Goal: Information Seeking & Learning: Learn about a topic

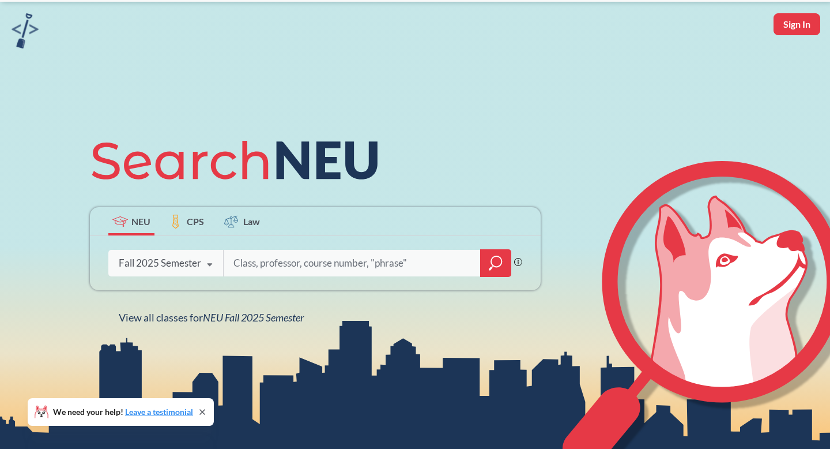
scroll to position [49, 0]
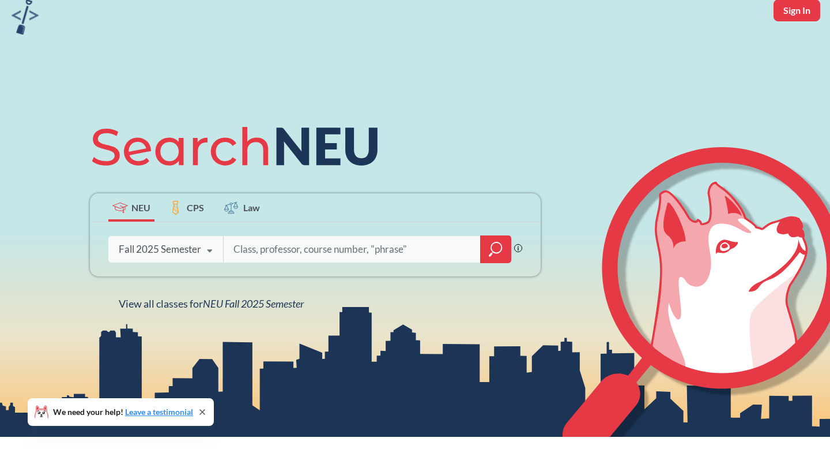
click at [195, 250] on div "Fall 2025 Semester" at bounding box center [160, 249] width 82 height 13
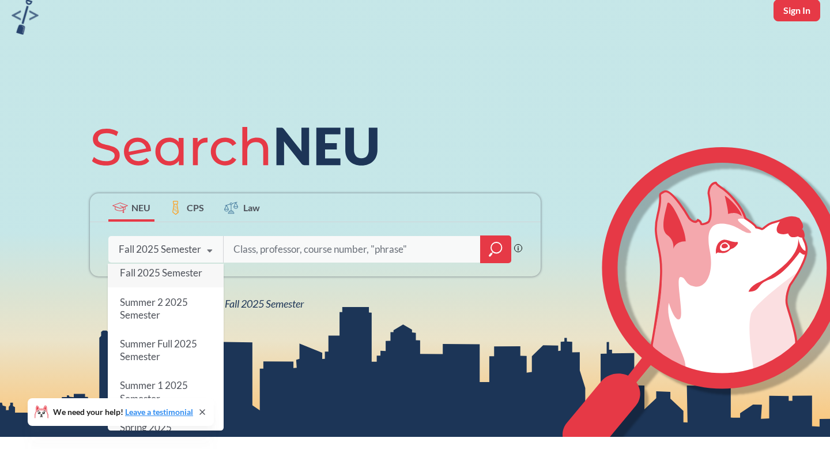
scroll to position [0, 0]
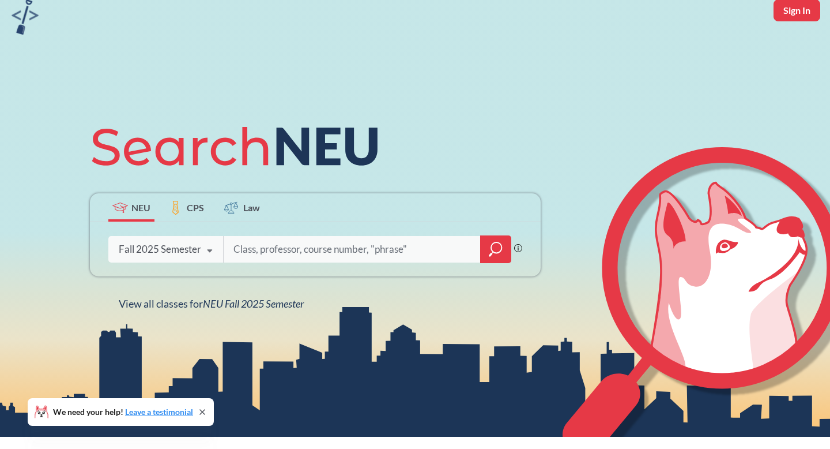
click at [285, 252] on input "search" at bounding box center [352, 249] width 240 height 24
type input "mktg4504"
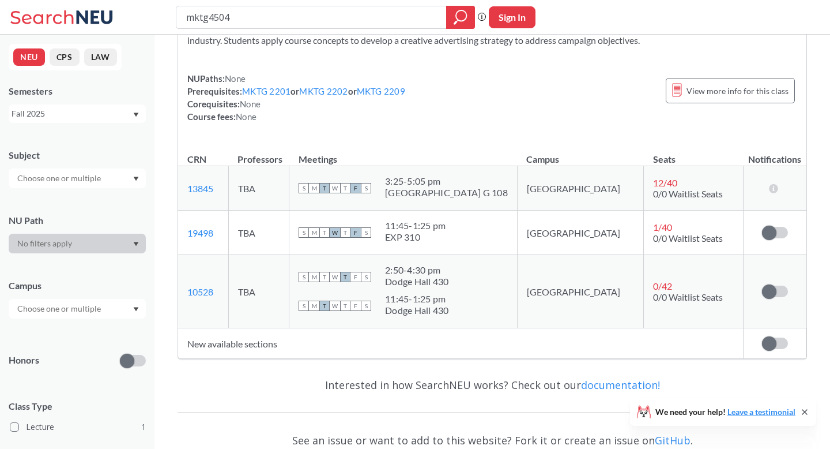
scroll to position [100, 0]
click at [124, 122] on div "Fall 2025" at bounding box center [77, 113] width 137 height 18
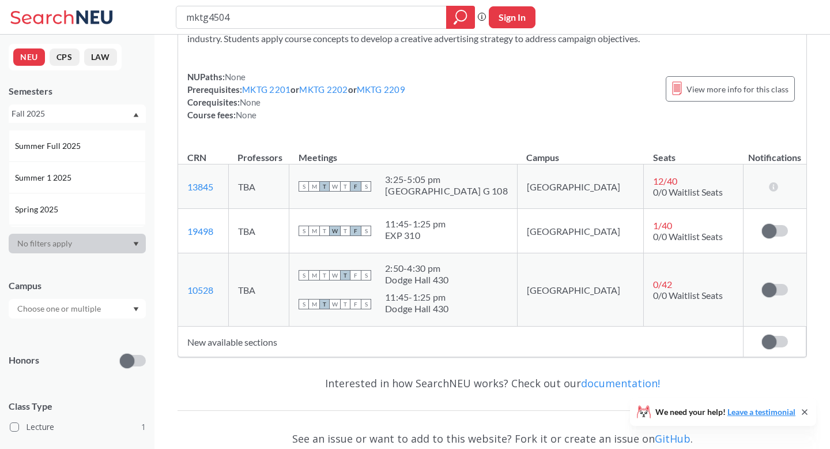
scroll to position [61, 0]
click at [78, 198] on div "Spring 2025" at bounding box center [77, 205] width 137 height 32
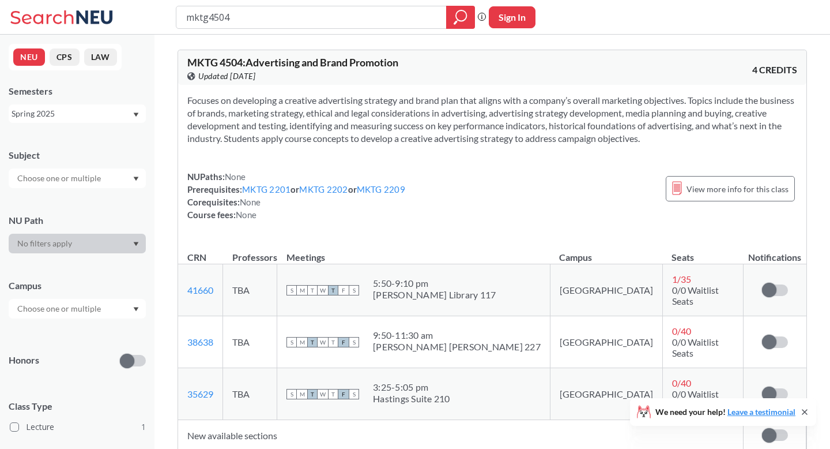
click at [110, 116] on div "Spring 2025" at bounding box center [72, 113] width 120 height 13
click at [91, 168] on div "Fall 2024" at bounding box center [80, 170] width 130 height 13
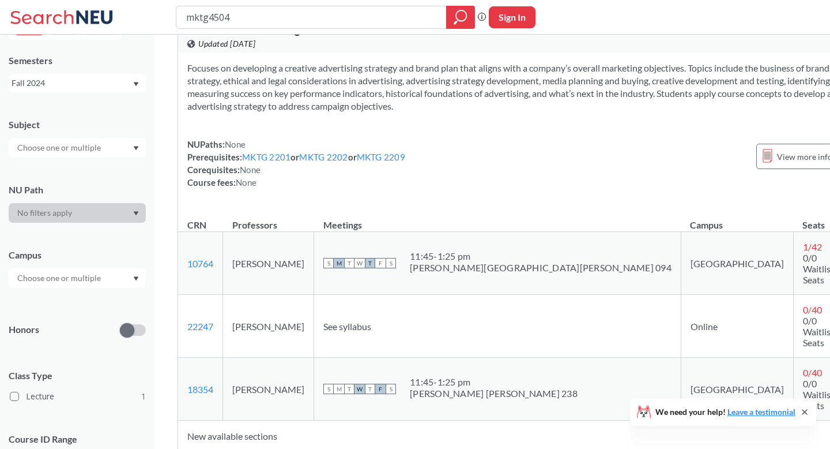
scroll to position [33, 0]
click at [101, 78] on div "Fall 2024" at bounding box center [72, 83] width 120 height 13
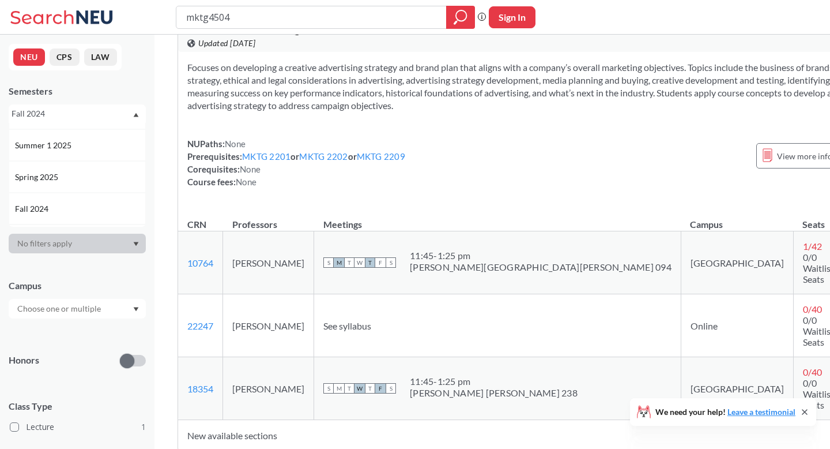
scroll to position [93, 0]
click at [86, 173] on div "Spring 2025" at bounding box center [80, 173] width 130 height 13
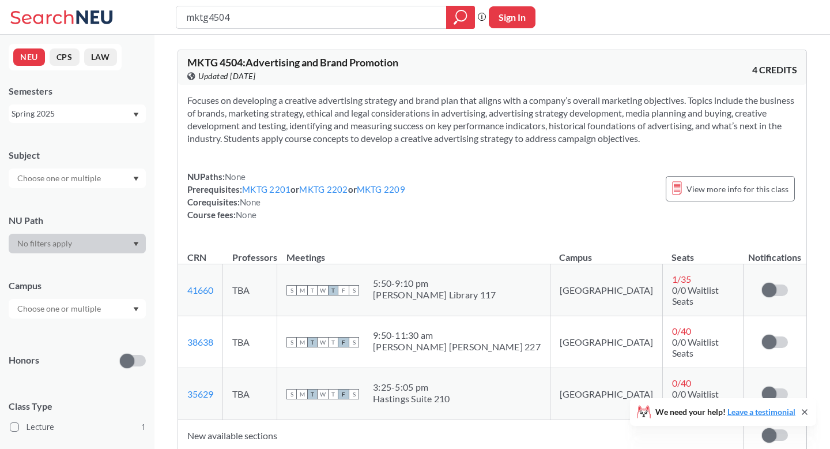
click at [89, 123] on div "NEU CPS LAW Semesters Spring 2025 Subject NU Path Campus Honors Class Type Lect…" at bounding box center [77, 242] width 155 height 414
click at [86, 118] on div "Spring 2025" at bounding box center [72, 113] width 120 height 13
click at [81, 198] on div "Spring 2024" at bounding box center [80, 195] width 130 height 13
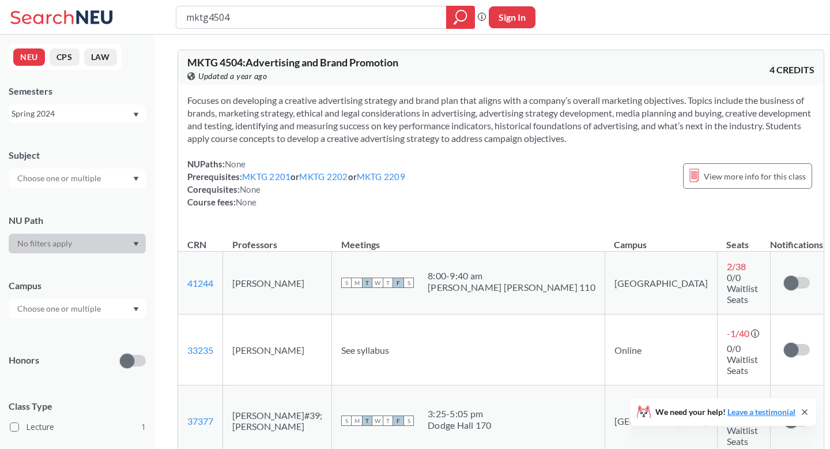
click at [80, 108] on div "Spring 2024" at bounding box center [72, 113] width 120 height 13
click at [84, 171] on div "Fall 2024" at bounding box center [80, 176] width 130 height 13
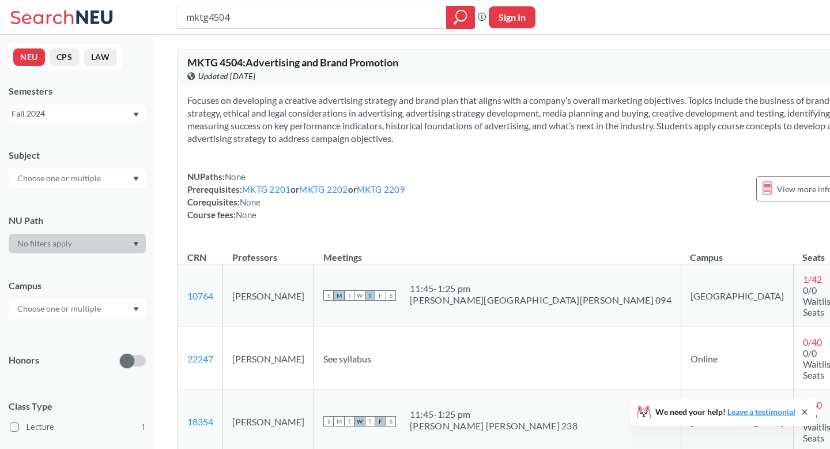
click at [91, 115] on div "Fall 2024" at bounding box center [72, 113] width 120 height 13
click at [89, 178] on div "Spring 2024" at bounding box center [80, 182] width 130 height 13
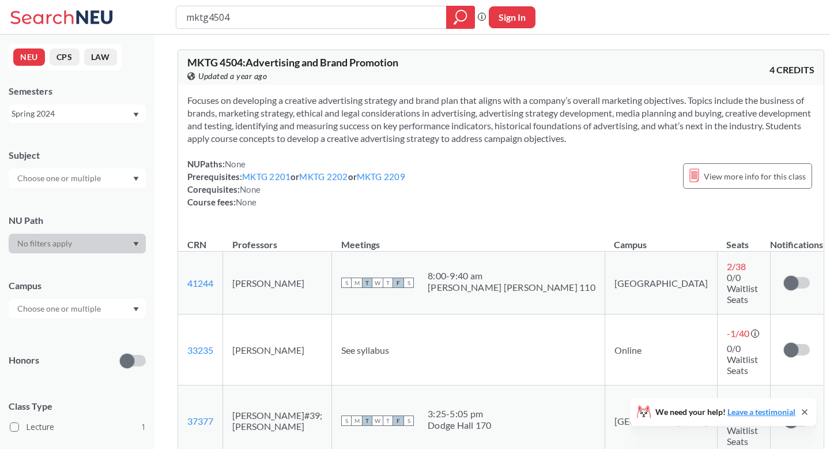
click at [95, 113] on div "Spring 2024" at bounding box center [72, 113] width 120 height 13
click at [126, 60] on div "NEU CPS LAW Semesters Spring 2024 Subject NU Path Campus Honors Class Type Lect…" at bounding box center [77, 242] width 155 height 414
click at [213, 7] on input "mktg4504" at bounding box center [311, 17] width 253 height 20
click at [214, 13] on input "mktg4504" at bounding box center [311, 17] width 253 height 20
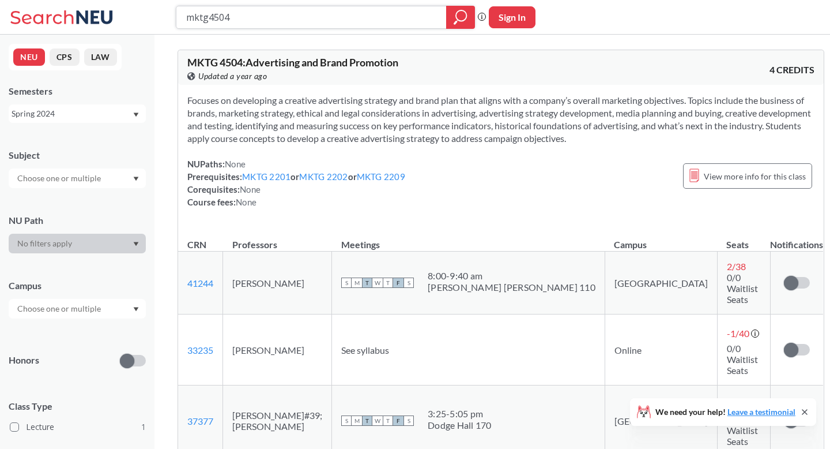
click at [214, 13] on input "mktg4504" at bounding box center [311, 17] width 253 height 20
click at [240, 17] on input "mktg4504" at bounding box center [311, 17] width 253 height 20
drag, startPoint x: 240, startPoint y: 17, endPoint x: 211, endPoint y: 16, distance: 29.4
click at [211, 16] on input "mktg4504" at bounding box center [311, 17] width 253 height 20
click at [210, 16] on input "mktg4504" at bounding box center [311, 17] width 253 height 20
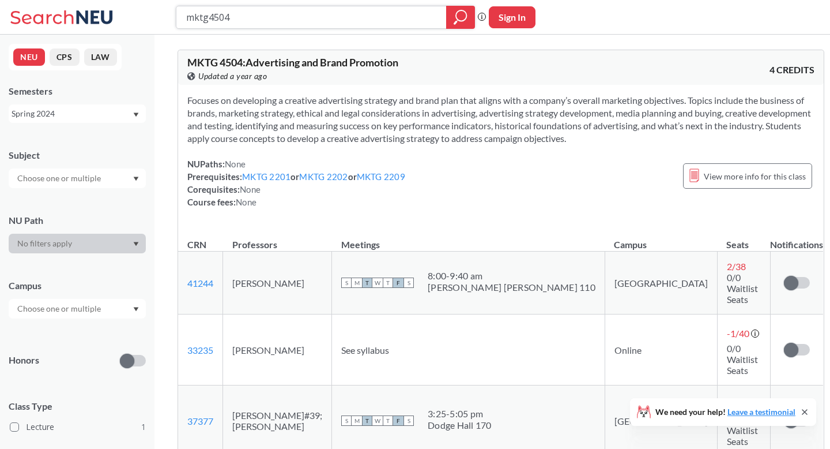
click at [210, 17] on input "mktg4504" at bounding box center [311, 17] width 253 height 20
click at [209, 17] on input "mktg4504" at bounding box center [311, 17] width 253 height 20
drag, startPoint x: 209, startPoint y: 17, endPoint x: 233, endPoint y: 17, distance: 24.2
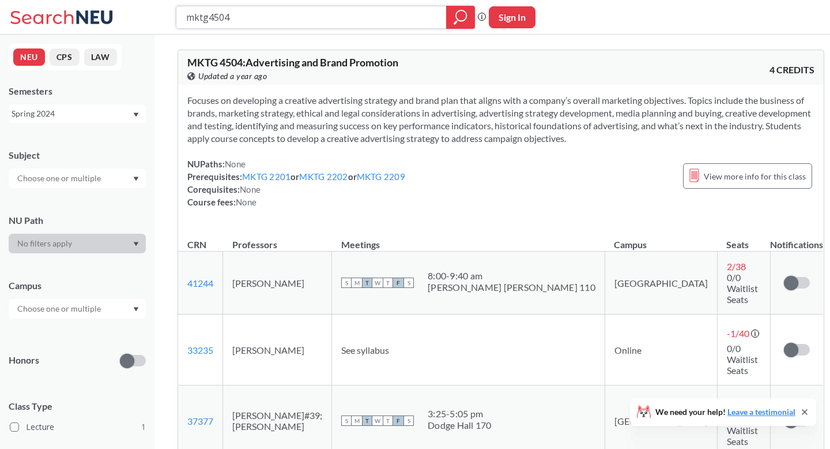
click at [212, 17] on input "mktg4504" at bounding box center [311, 17] width 253 height 20
click at [233, 17] on input "mktg4504" at bounding box center [311, 17] width 253 height 20
type input "mktg"
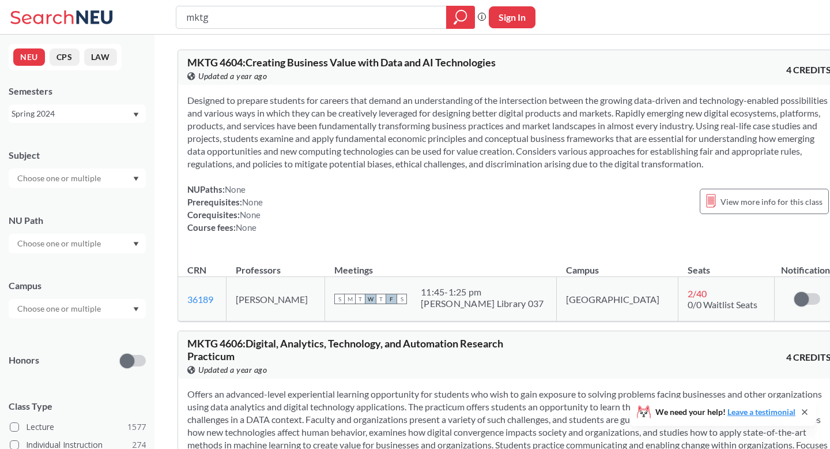
click at [88, 113] on div "Spring 2024" at bounding box center [72, 113] width 120 height 13
click at [73, 142] on div "Fall 2025" at bounding box center [80, 139] width 130 height 13
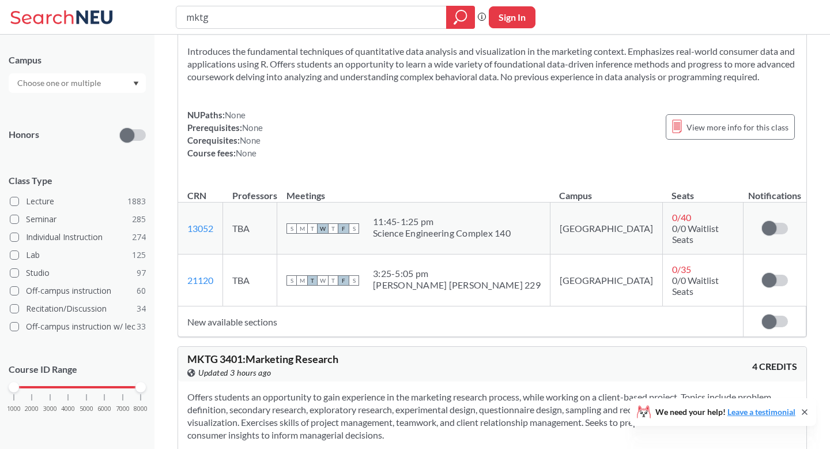
scroll to position [52, 0]
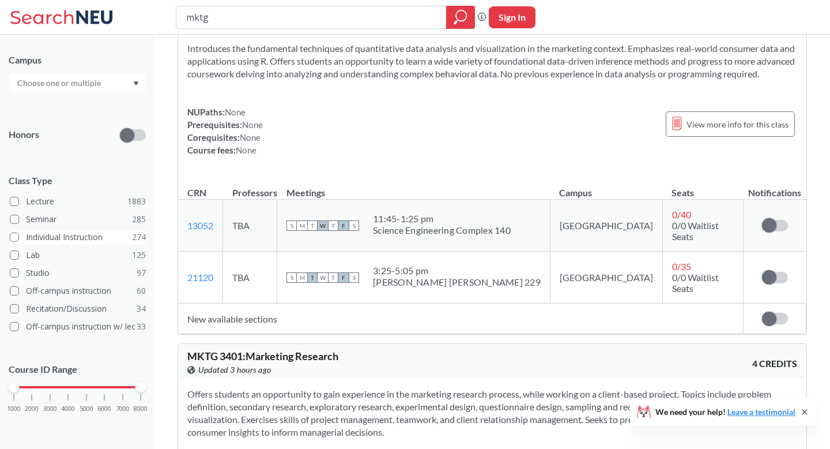
click at [17, 239] on span at bounding box center [14, 236] width 9 height 9
click at [26, 239] on input "Individual Instruction 274" at bounding box center [30, 235] width 9 height 9
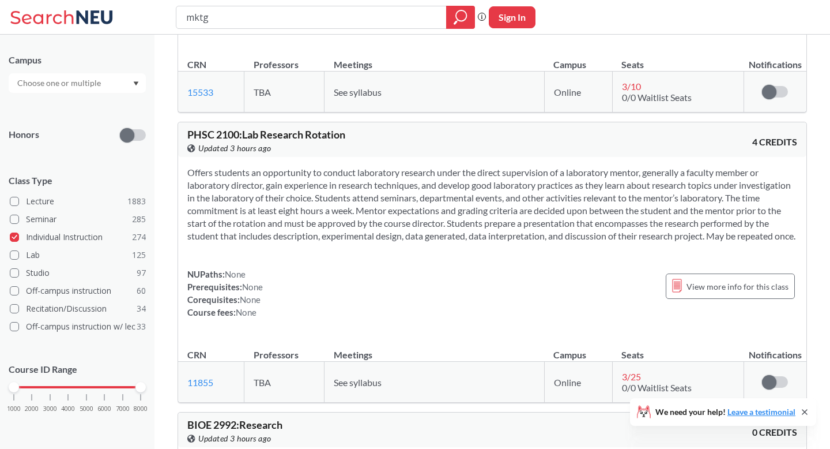
scroll to position [939, 0]
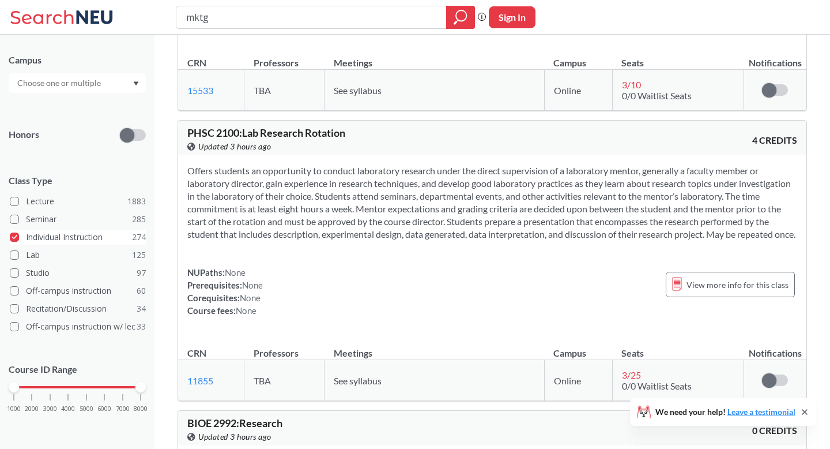
click at [13, 236] on span at bounding box center [14, 236] width 9 height 9
click at [26, 236] on input "Individual Instruction 274" at bounding box center [30, 235] width 9 height 9
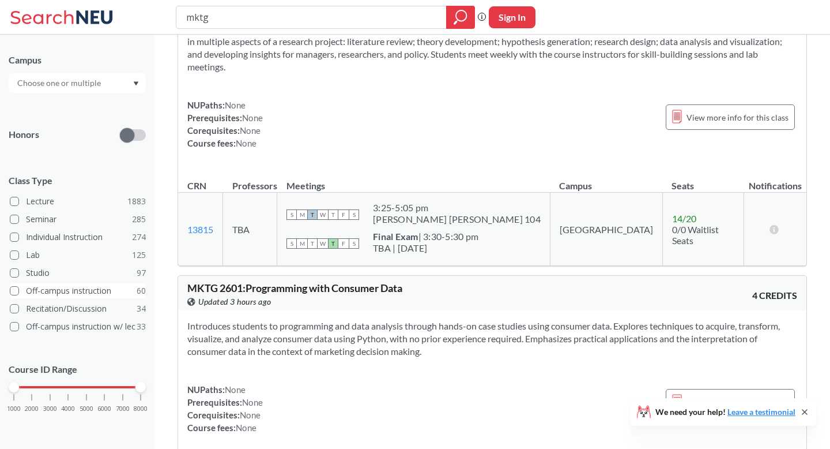
click at [16, 288] on span at bounding box center [14, 290] width 9 height 9
click at [26, 288] on input "Off-campus instruction 60" at bounding box center [30, 288] width 9 height 9
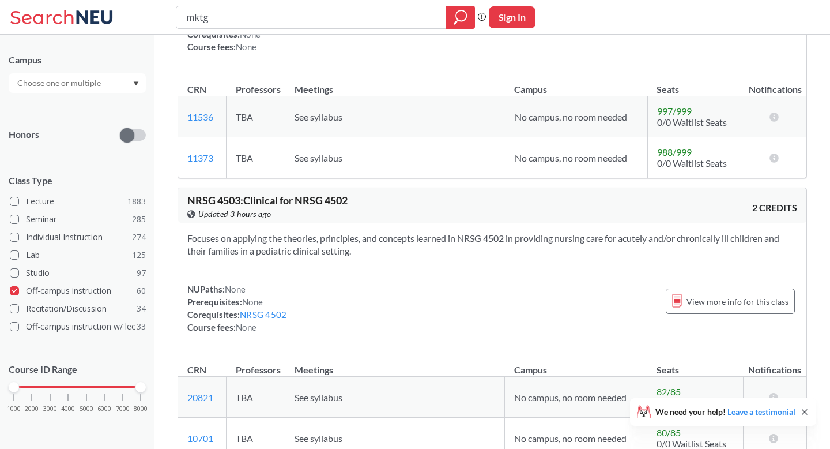
scroll to position [1069, 0]
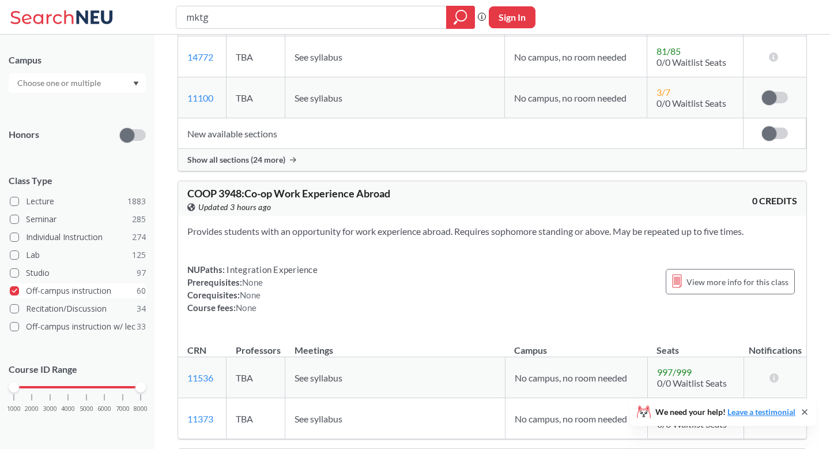
click at [14, 287] on span at bounding box center [14, 290] width 9 height 9
click at [26, 287] on input "Off-campus instruction 60" at bounding box center [30, 288] width 9 height 9
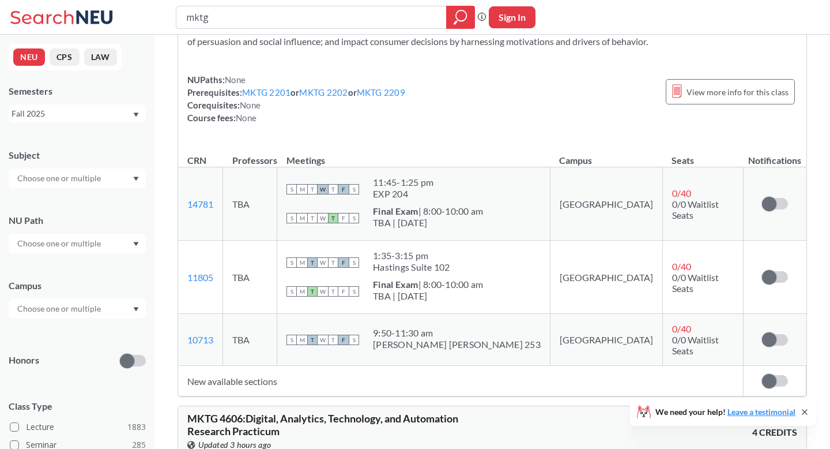
click at [74, 310] on input "text" at bounding box center [60, 309] width 97 height 14
click at [74, 365] on div "Online ( 667 )" at bounding box center [80, 366] width 130 height 13
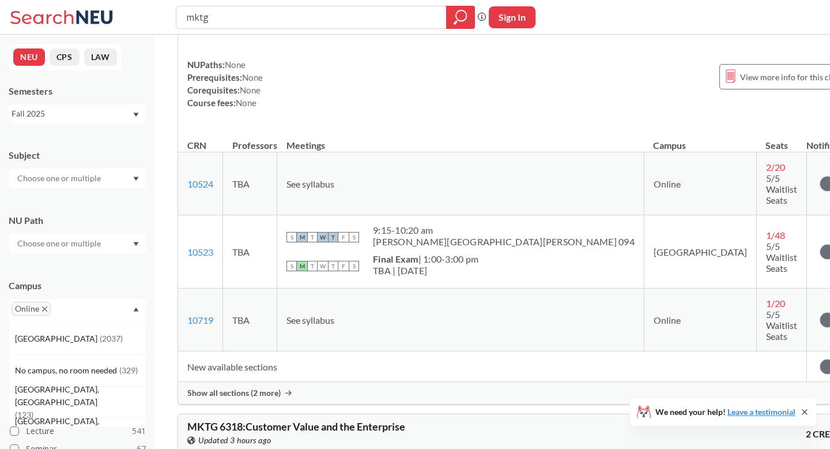
scroll to position [535, 0]
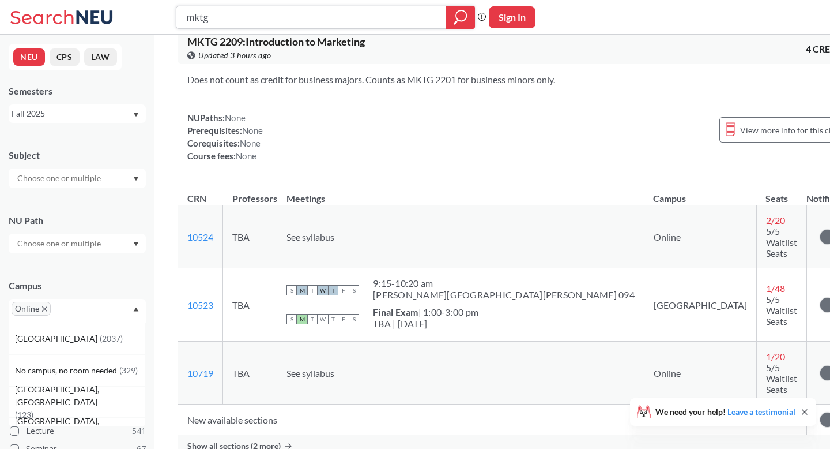
click at [468, 10] on div at bounding box center [460, 17] width 29 height 23
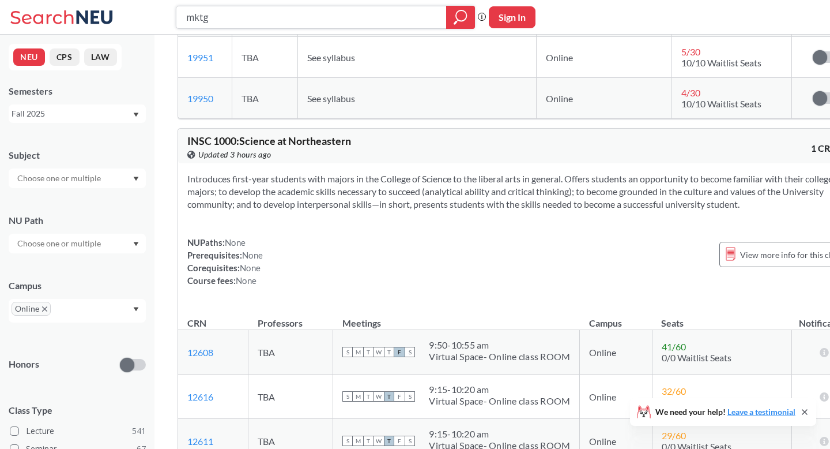
scroll to position [1731, 0]
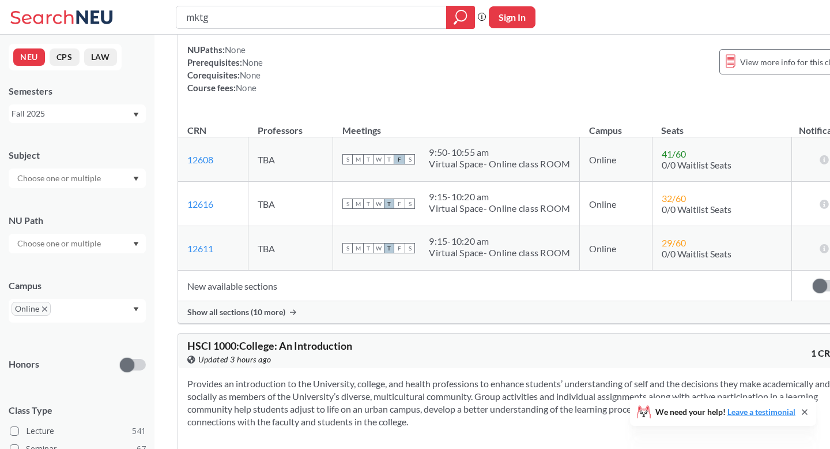
click at [96, 120] on div "Fall 2025" at bounding box center [77, 113] width 137 height 18
click at [67, 216] on div "Spring 2025" at bounding box center [80, 220] width 130 height 13
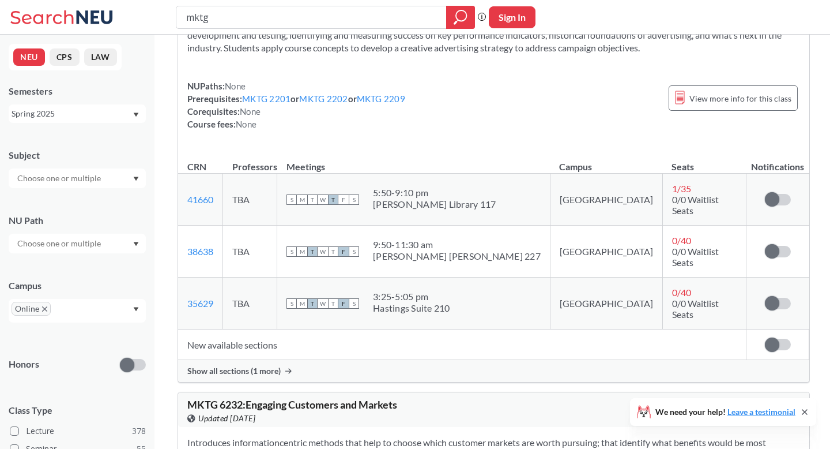
scroll to position [1032, 0]
click at [248, 367] on span "Show all sections (1 more)" at bounding box center [233, 372] width 93 height 10
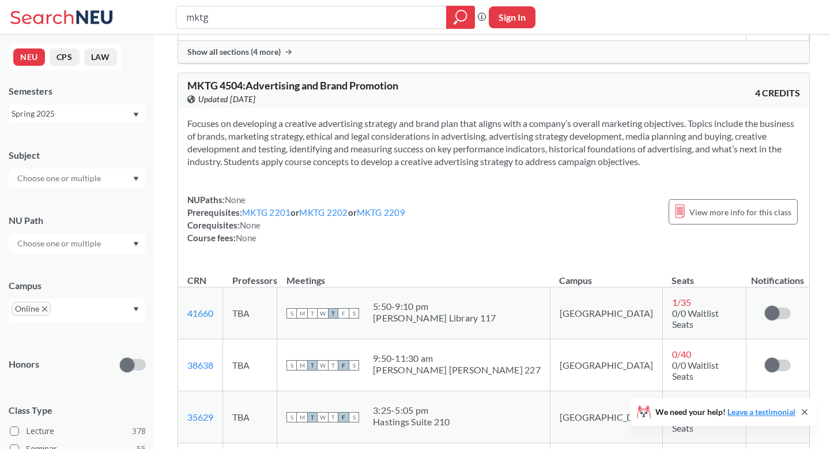
scroll to position [918, 0]
click at [97, 115] on div "Spring 2025" at bounding box center [72, 113] width 120 height 13
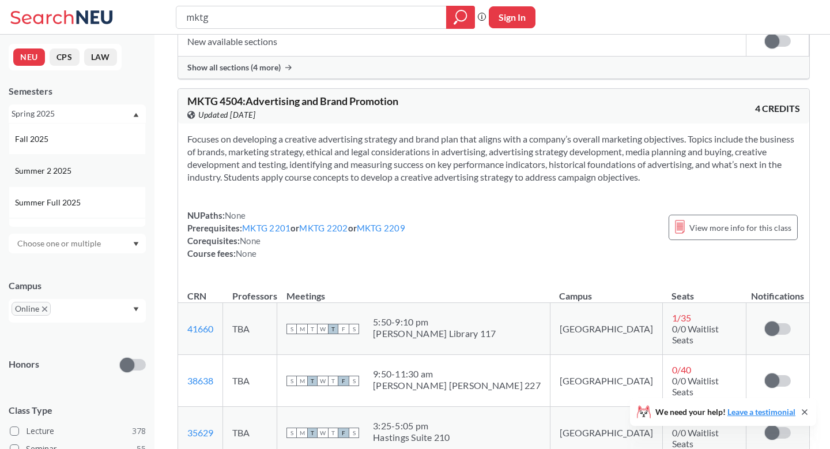
scroll to position [891, 0]
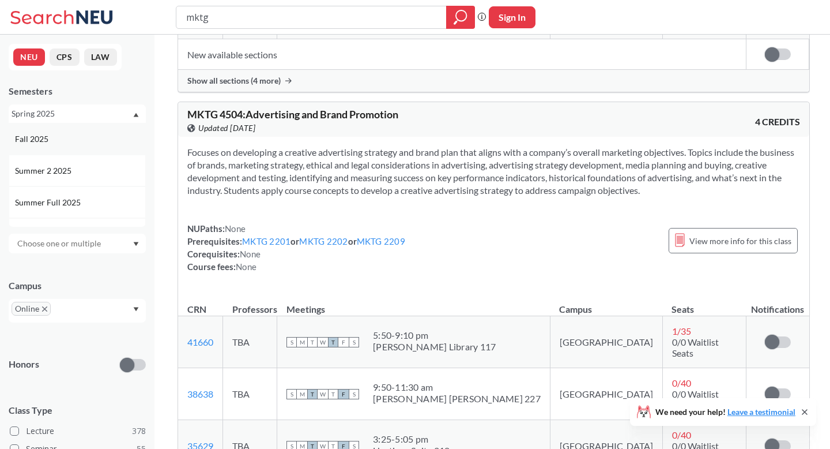
click at [69, 138] on div "Fall 2025" at bounding box center [80, 139] width 130 height 13
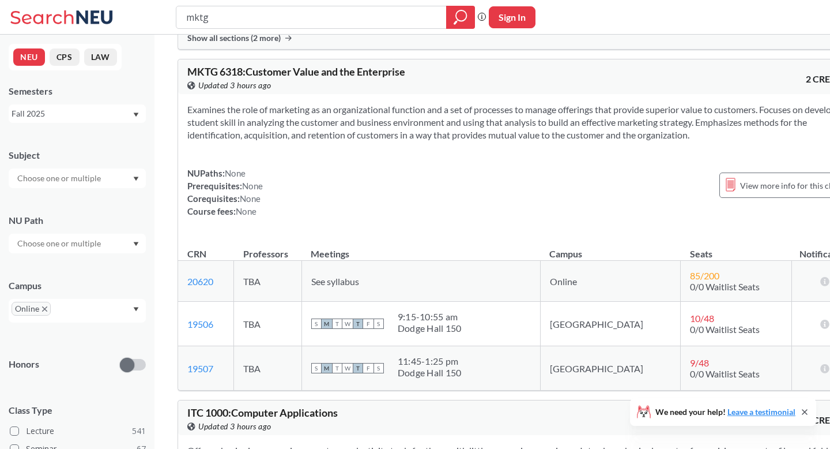
scroll to position [901, 0]
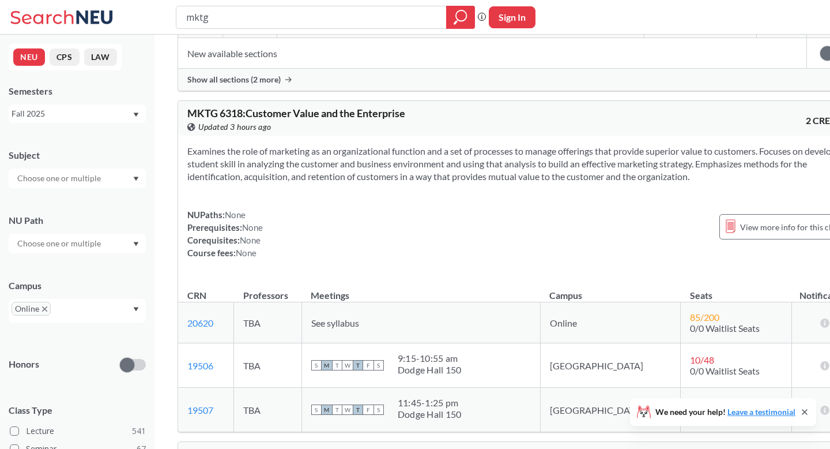
click at [78, 115] on div "Fall 2025" at bounding box center [72, 113] width 120 height 13
click at [78, 116] on div "Fall 2025" at bounding box center [72, 113] width 120 height 13
click at [99, 86] on div "Semesters" at bounding box center [77, 91] width 137 height 13
click at [73, 242] on input "text" at bounding box center [60, 243] width 97 height 14
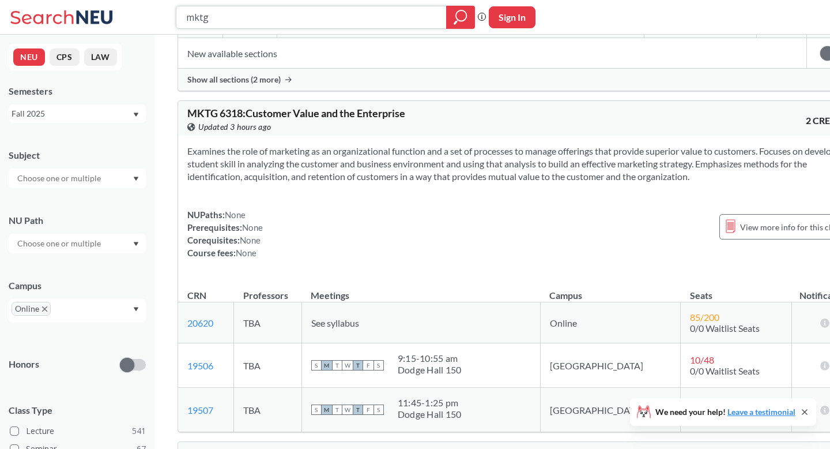
click at [214, 26] on input "mktg" at bounding box center [311, 17] width 253 height 20
click at [67, 234] on div at bounding box center [77, 244] width 137 height 20
click at [82, 303] on span "Interpreting Culture" at bounding box center [52, 307] width 75 height 13
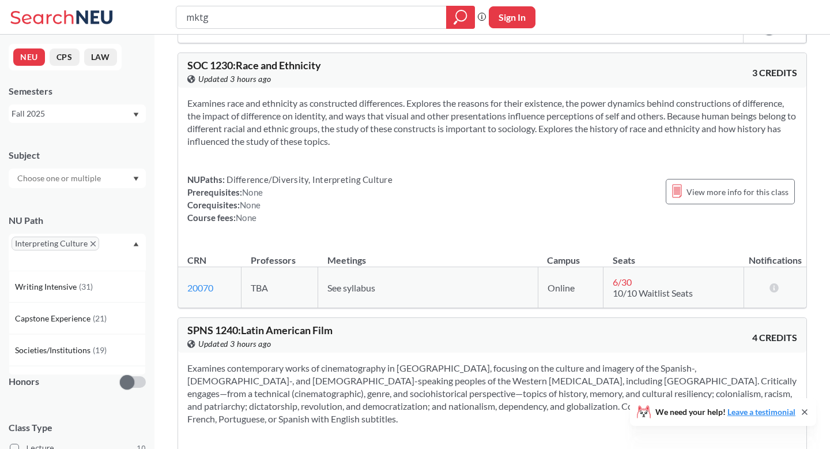
scroll to position [948, 0]
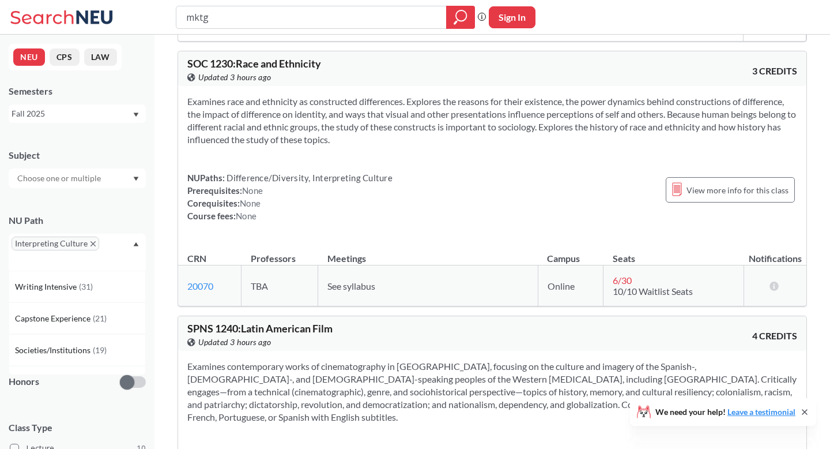
click at [110, 122] on div "Fall 2025" at bounding box center [77, 113] width 137 height 18
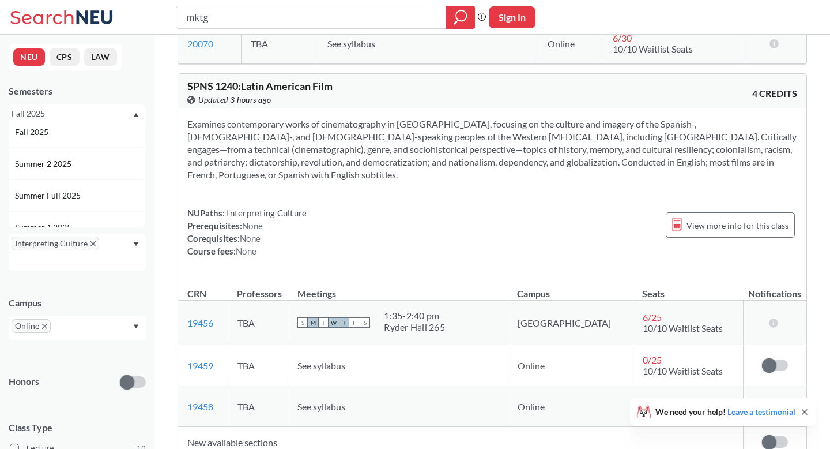
scroll to position [1349, 0]
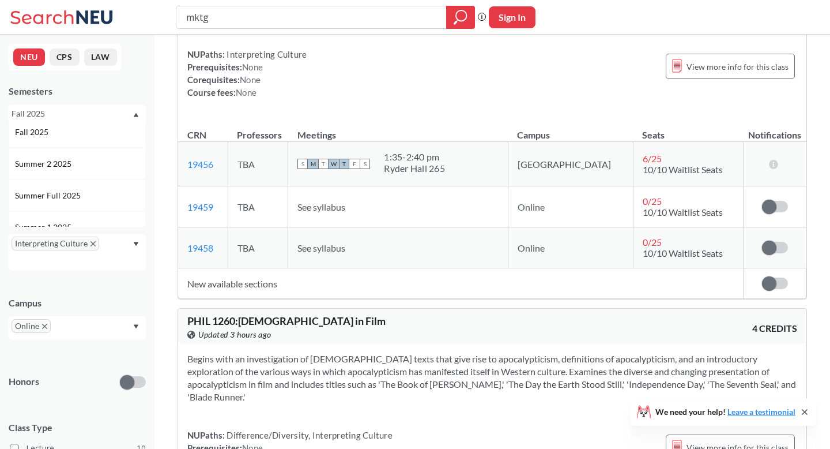
click at [277, 321] on span "PHIL 1260 : [DEMOGRAPHIC_DATA] in Film" at bounding box center [286, 320] width 198 height 13
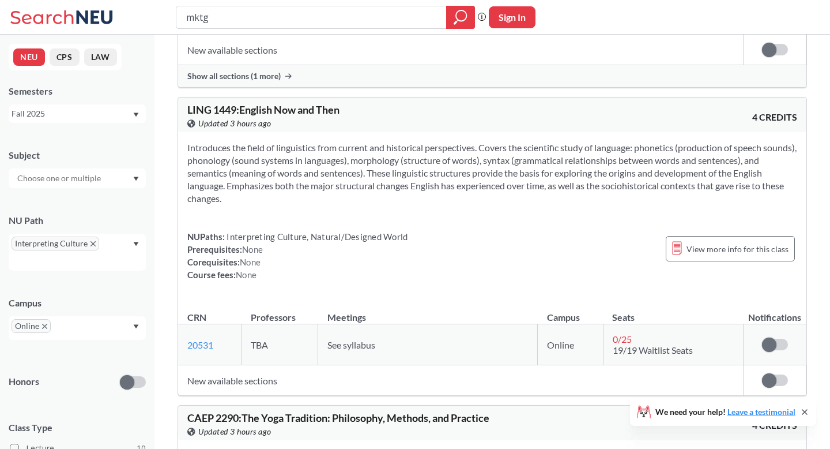
scroll to position [2650, 0]
drag, startPoint x: 276, startPoint y: 183, endPoint x: 277, endPoint y: 131, distance: 52.5
click at [277, 140] on section "Introduces the field of linguistics from current and historical perspectives. C…" at bounding box center [492, 171] width 610 height 63
click at [273, 193] on div "Introduces the field of linguistics from current and historical perspectives. C…" at bounding box center [492, 214] width 628 height 167
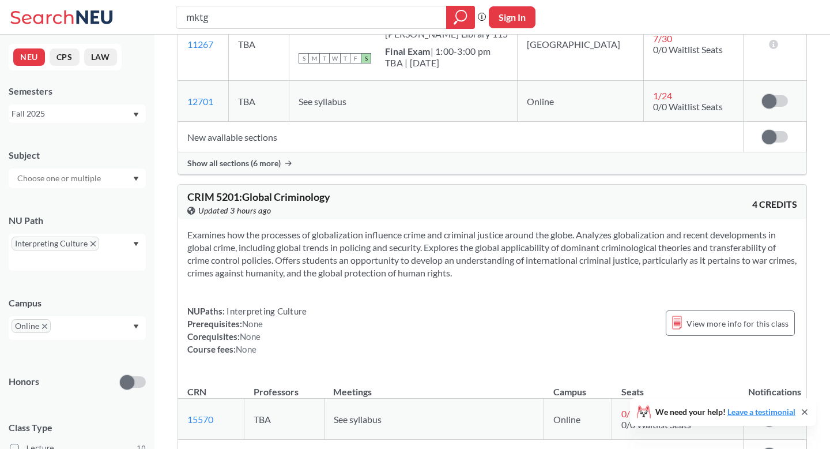
scroll to position [3868, 0]
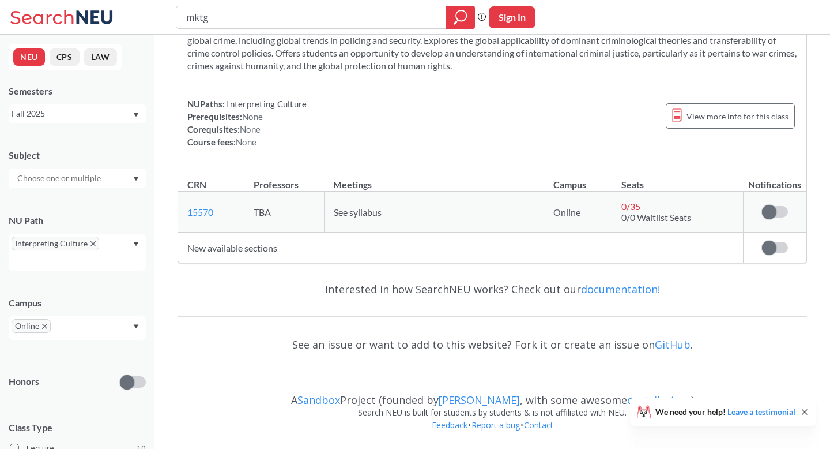
click at [93, 244] on icon "X to remove pill" at bounding box center [93, 243] width 5 height 5
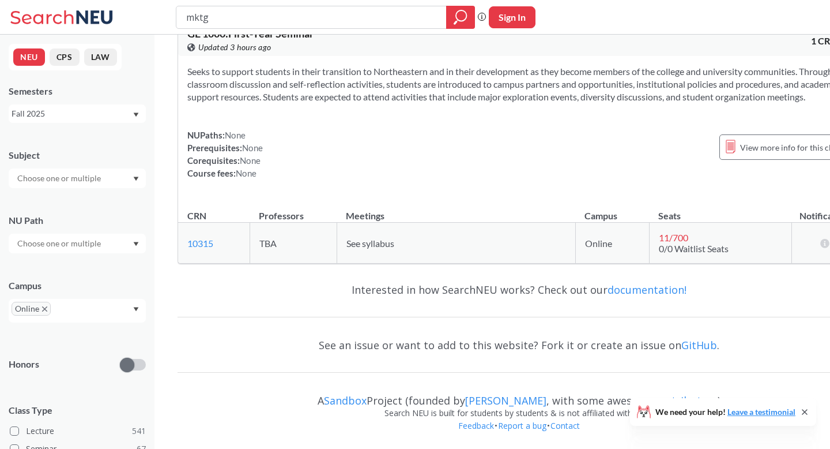
scroll to position [3868, 0]
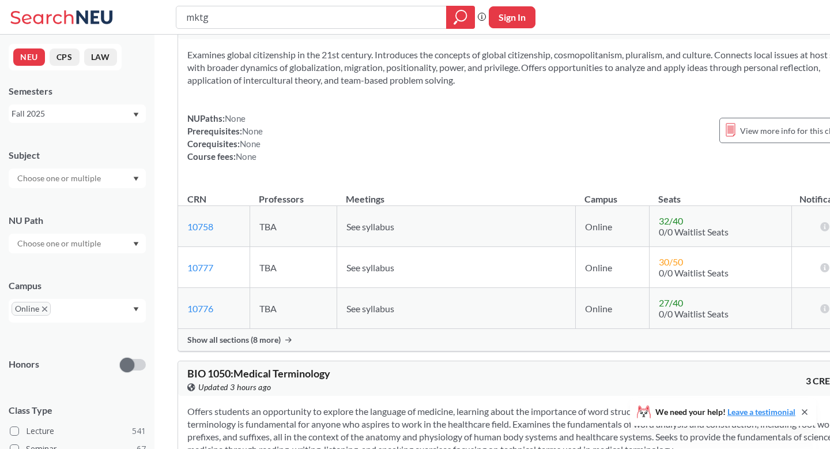
click at [132, 240] on div at bounding box center [77, 244] width 137 height 20
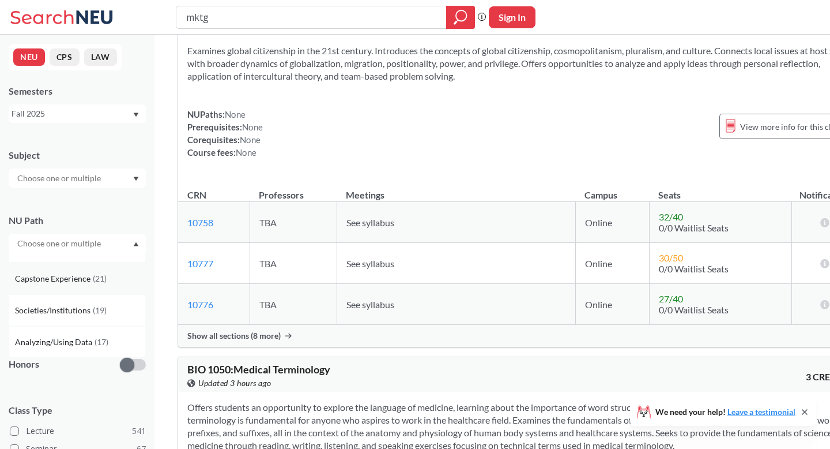
scroll to position [57, 0]
click at [95, 283] on div "Societies/Institutions ( 19 )" at bounding box center [77, 276] width 137 height 32
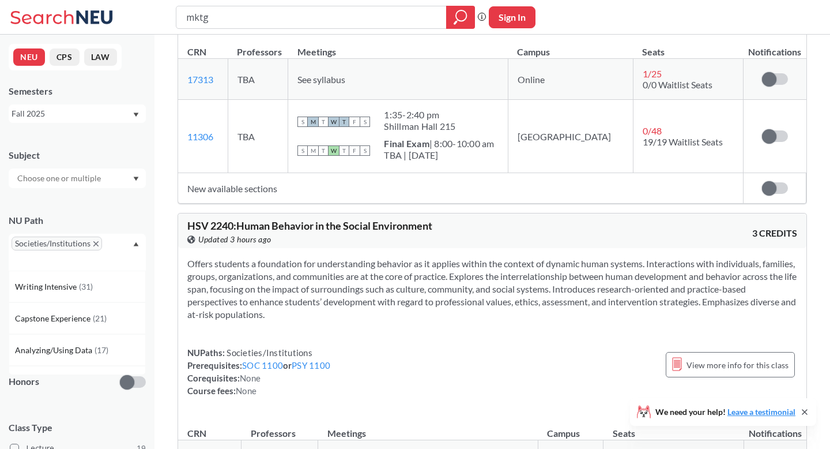
scroll to position [5580, 0]
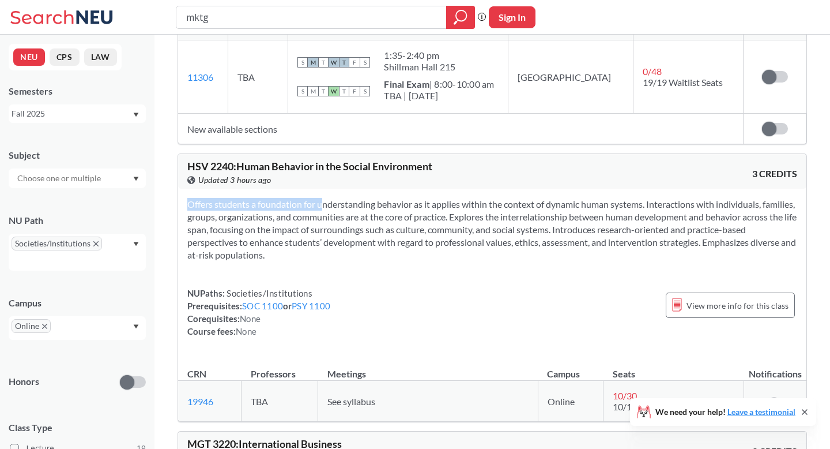
drag, startPoint x: 307, startPoint y: 209, endPoint x: 303, endPoint y: 150, distance: 59.6
click at [304, 189] on div "Offers students a foundation for understanding behavior as it applies within th…" at bounding box center [492, 272] width 628 height 167
click at [303, 198] on section "Offers students a foundation for understanding behavior as it applies within th…" at bounding box center [492, 229] width 610 height 63
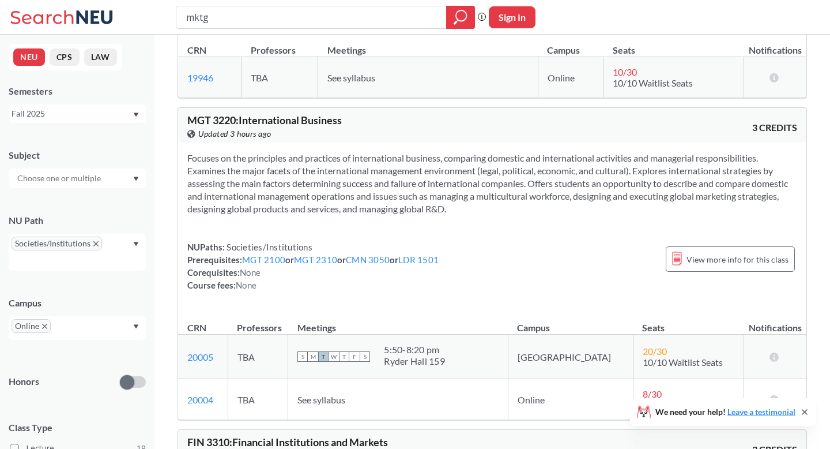
scroll to position [5906, 0]
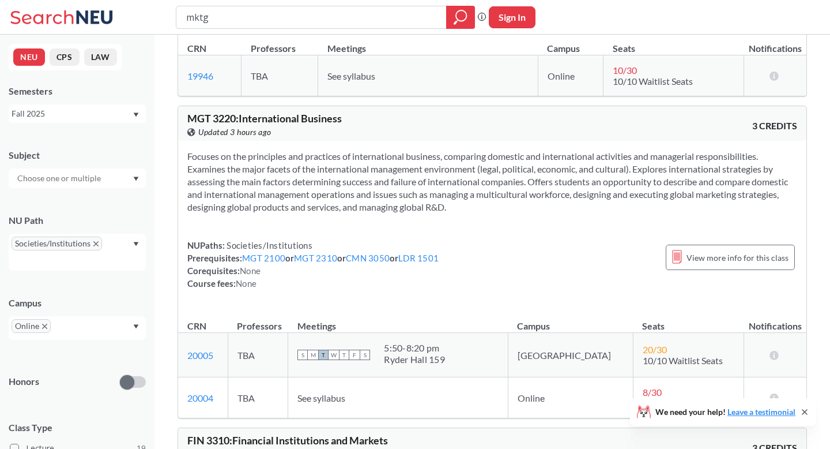
click at [97, 242] on icon "X to remove pill" at bounding box center [95, 243] width 5 height 5
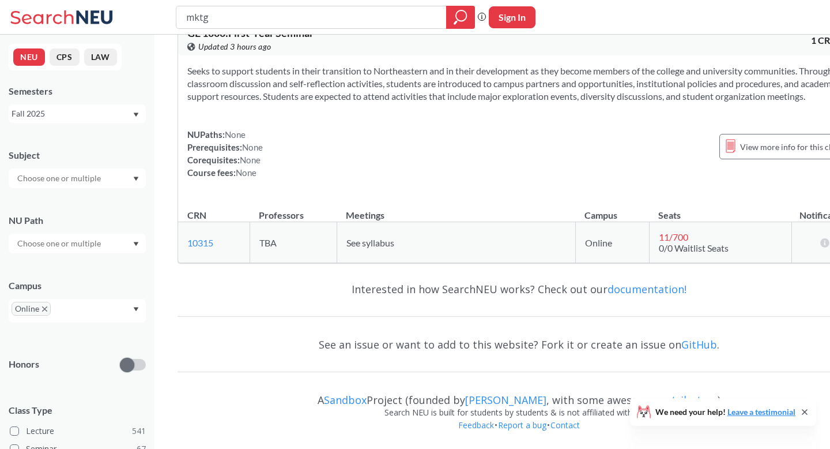
scroll to position [3243, 0]
click at [134, 245] on icon "Dropdown arrow" at bounding box center [136, 244] width 6 height 5
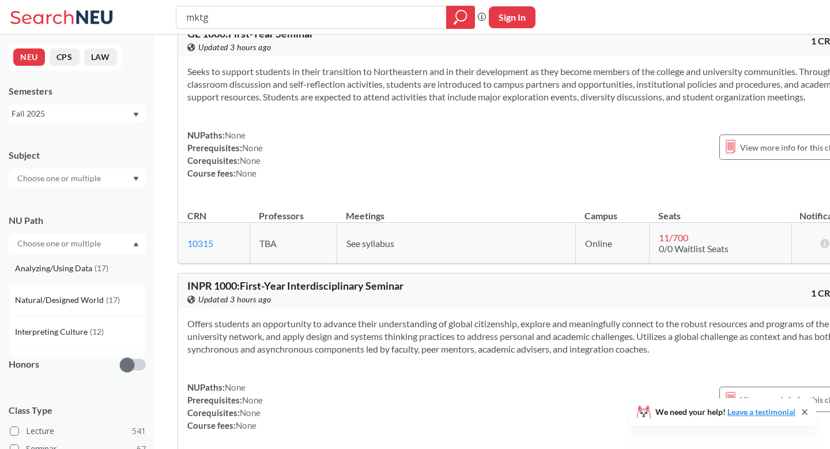
scroll to position [99, 0]
click at [96, 303] on span "Natural/Designed World" at bounding box center [60, 297] width 91 height 13
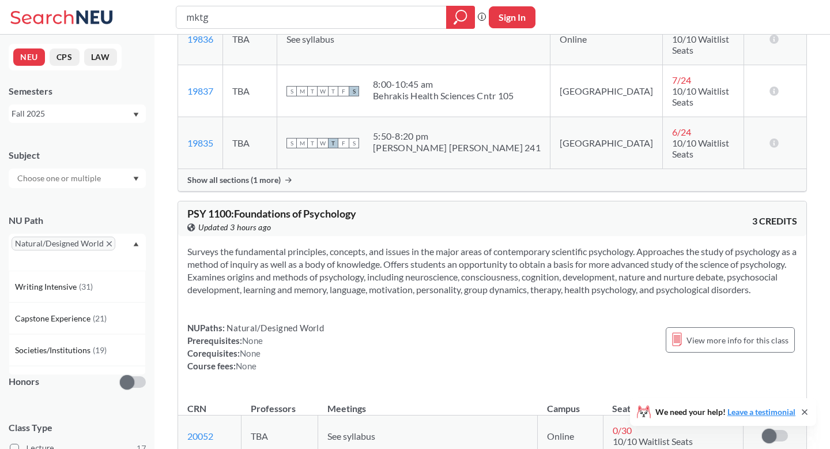
scroll to position [286, 0]
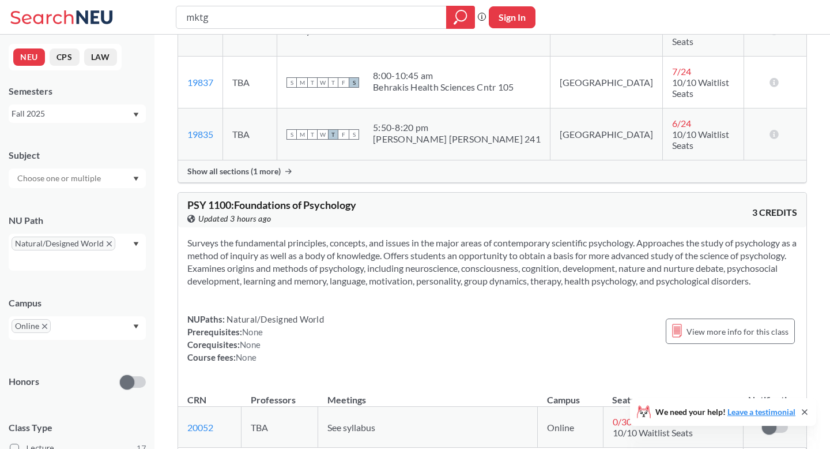
drag, startPoint x: 281, startPoint y: 350, endPoint x: 263, endPoint y: 254, distance: 97.4
click at [265, 288] on div "Surveys the fundamental principles, concepts, and issues in the major areas of …" at bounding box center [492, 304] width 628 height 155
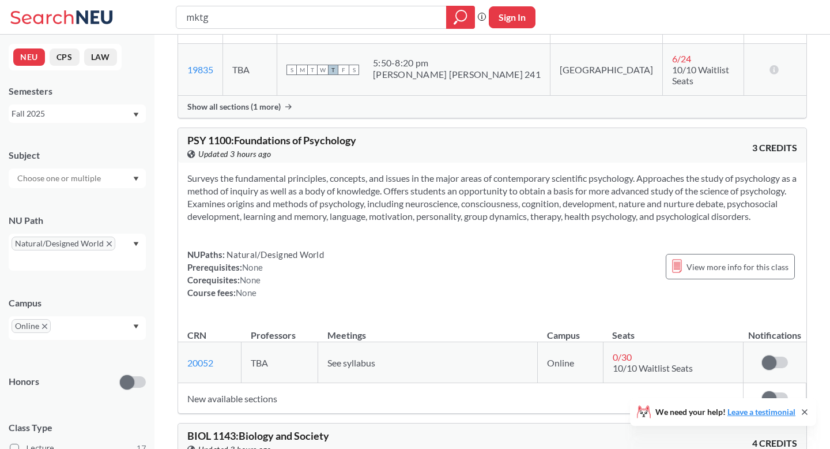
scroll to position [363, 0]
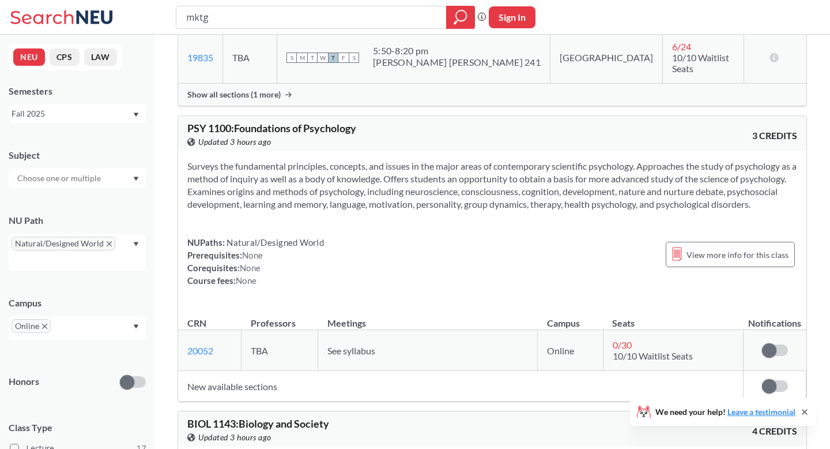
click at [285, 260] on div "NUPaths: Natural/Designed World Prerequisites: None Corequisites: None Course f…" at bounding box center [255, 261] width 137 height 51
drag, startPoint x: 294, startPoint y: 153, endPoint x: 312, endPoint y: 274, distance: 121.8
click at [312, 274] on div "Surveys the fundamental principles, concepts, and issues in the major areas of …" at bounding box center [492, 227] width 628 height 155
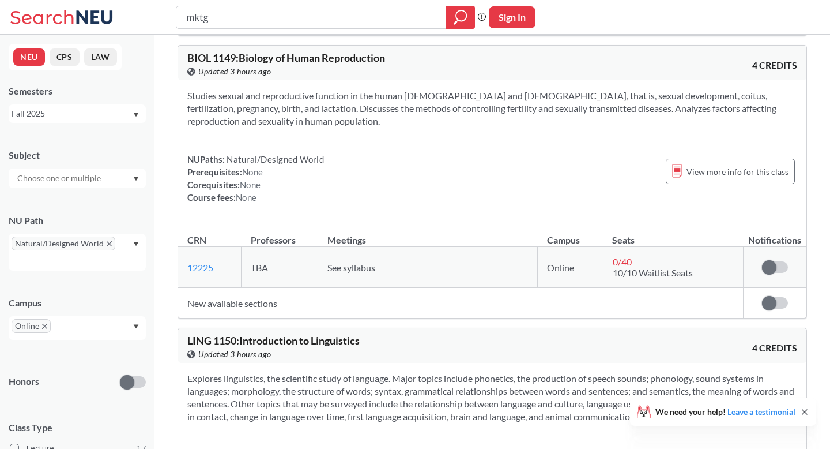
scroll to position [1299, 0]
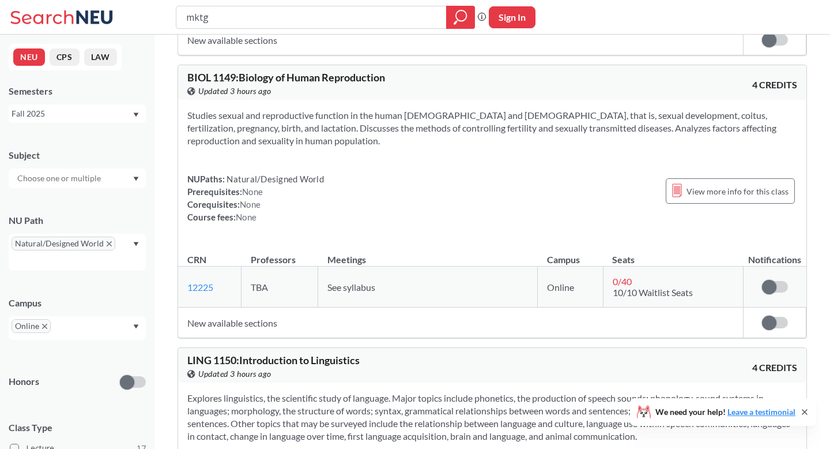
click at [111, 240] on span "Natural/Designed World" at bounding box center [64, 243] width 104 height 14
click at [111, 239] on span "Natural/Designed World" at bounding box center [64, 243] width 104 height 14
click at [107, 243] on icon "X to remove pill" at bounding box center [109, 243] width 5 height 5
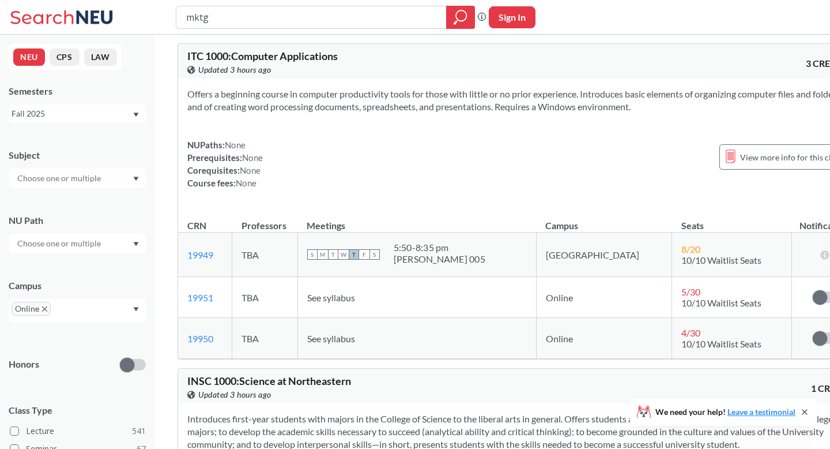
click at [132, 243] on div at bounding box center [77, 244] width 137 height 20
click at [101, 287] on div "Creative Express/Innov ( 11 )" at bounding box center [77, 277] width 137 height 32
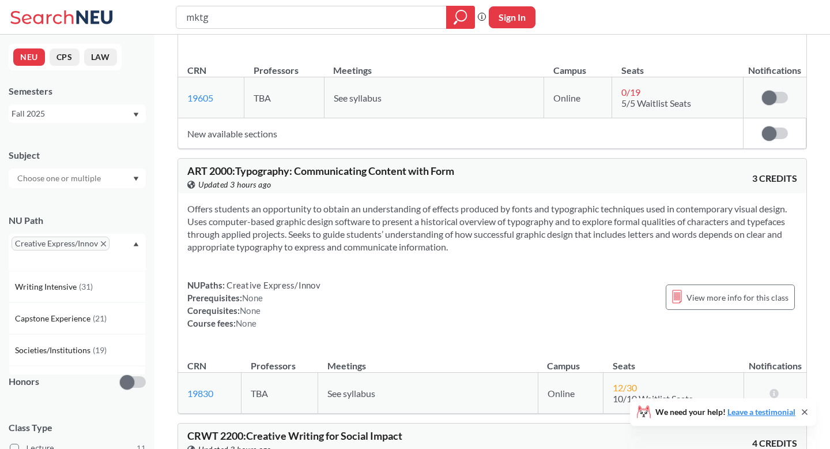
scroll to position [1114, 0]
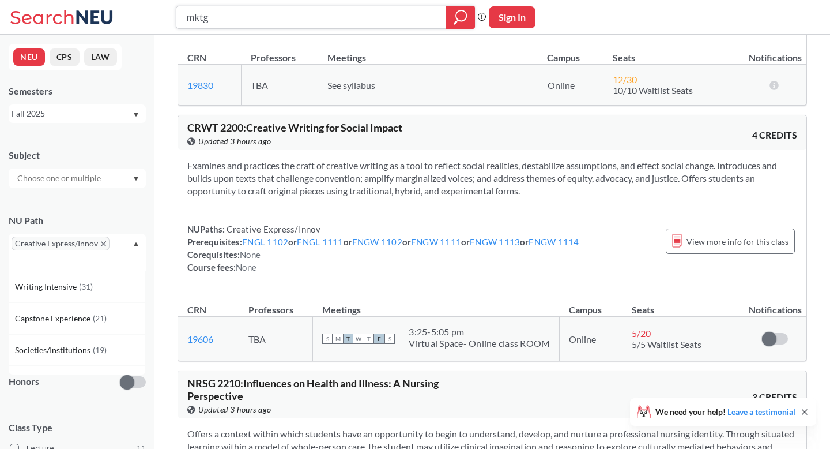
click at [296, 20] on input "mktg" at bounding box center [311, 17] width 253 height 20
type input "cltr1502"
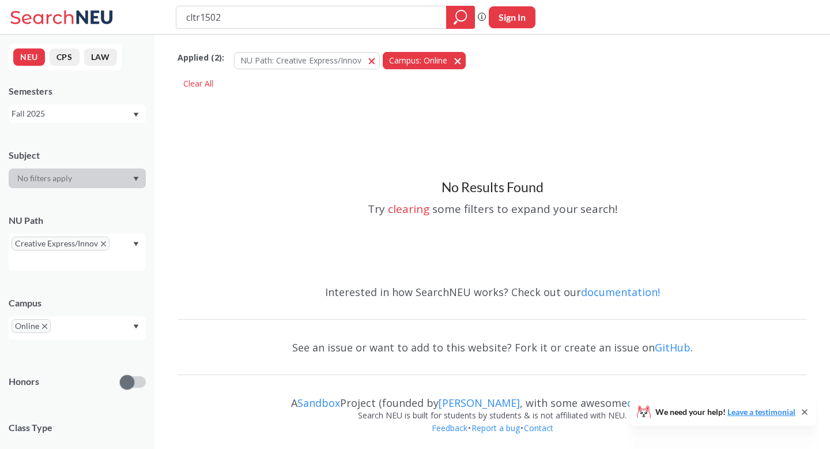
click at [451, 61] on button "Campus: Online Online" at bounding box center [424, 60] width 83 height 17
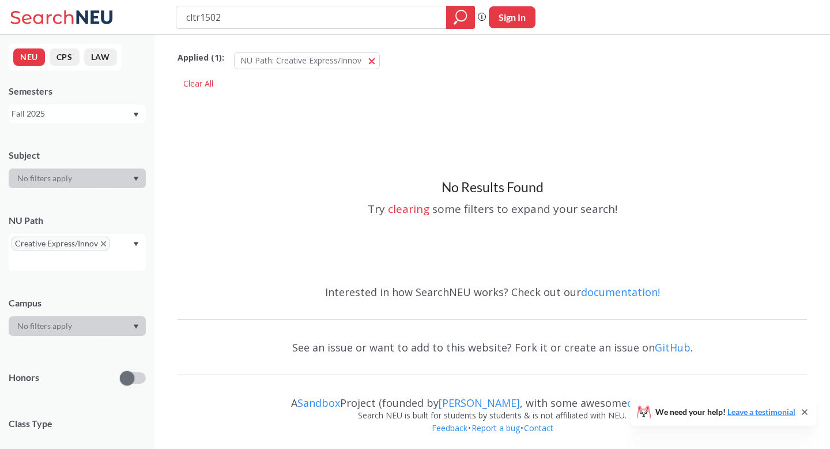
drag, startPoint x: 202, startPoint y: 16, endPoint x: 287, endPoint y: 16, distance: 84.2
click at [288, 16] on input "cltr1502" at bounding box center [311, 17] width 253 height 20
drag, startPoint x: 287, startPoint y: 16, endPoint x: 200, endPoint y: 16, distance: 86.5
click at [200, 16] on input "cltr1502" at bounding box center [311, 17] width 253 height 20
type input "cltr"
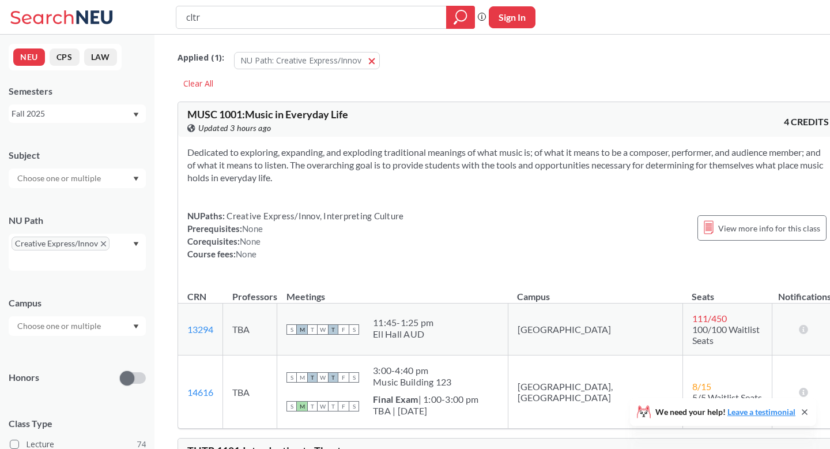
click at [259, 8] on input "cltr" at bounding box center [311, 17] width 253 height 20
click at [258, 8] on input "cltr" at bounding box center [311, 17] width 253 height 20
type input "musc"
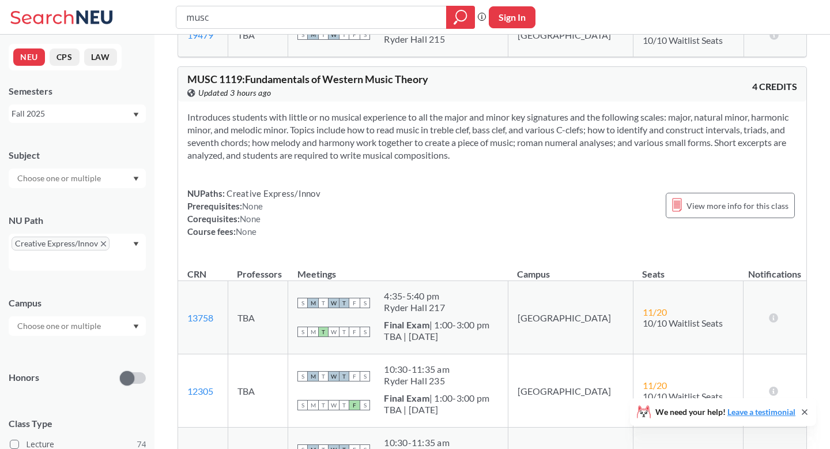
scroll to position [2757, 0]
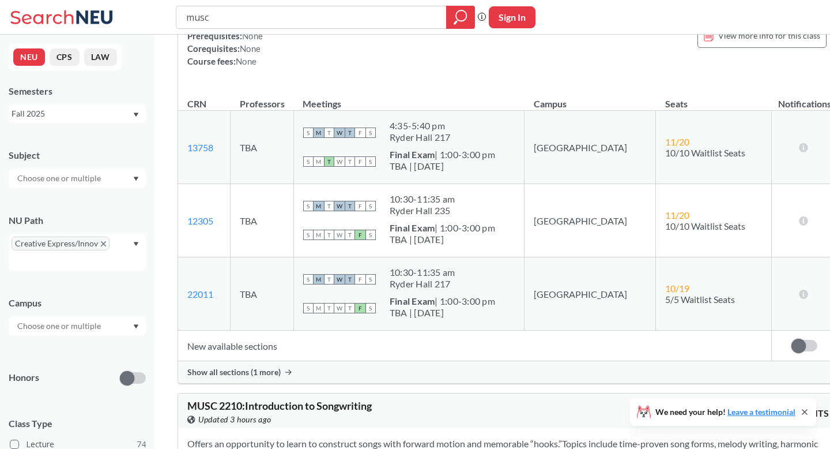
click at [299, 17] on input "musc" at bounding box center [311, 17] width 253 height 20
click at [104, 240] on span "Creative Express/Innov" at bounding box center [61, 243] width 98 height 14
click at [104, 244] on icon "X to remove pill" at bounding box center [103, 243] width 5 height 5
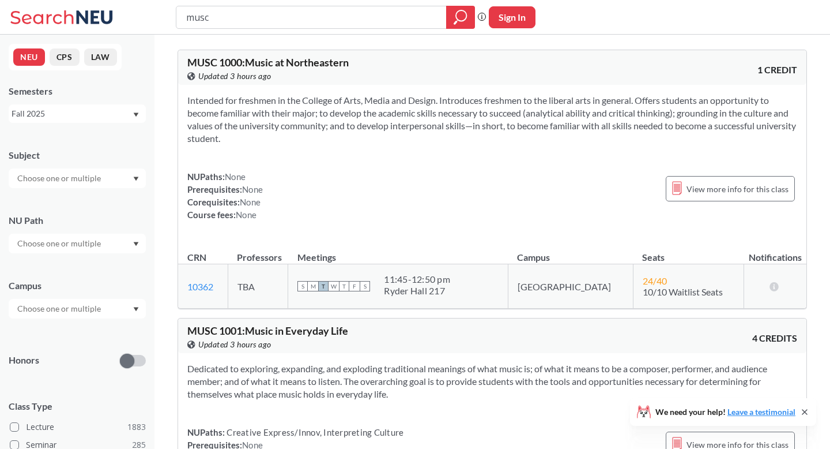
click at [135, 304] on div at bounding box center [77, 309] width 137 height 20
click at [109, 364] on div "Online ( 667 )" at bounding box center [80, 366] width 130 height 13
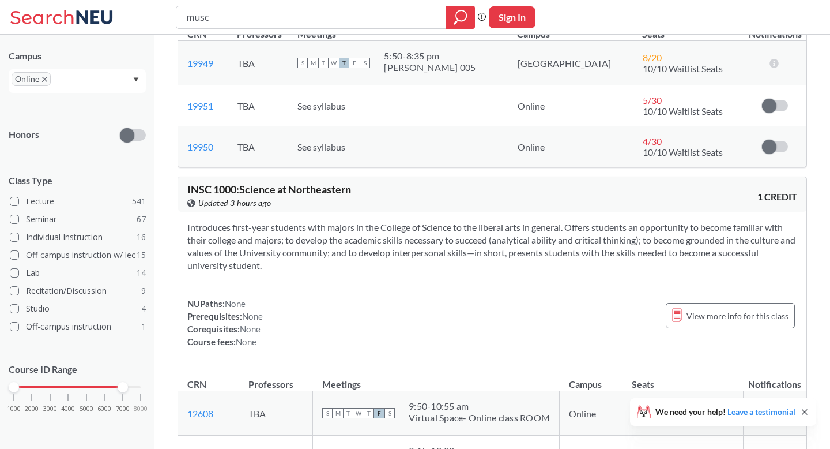
drag, startPoint x: 131, startPoint y: 386, endPoint x: 46, endPoint y: 391, distance: 85.5
click at [46, 391] on div "1000 2000 3000 4000 5000 6000 7000 8000" at bounding box center [77, 409] width 137 height 52
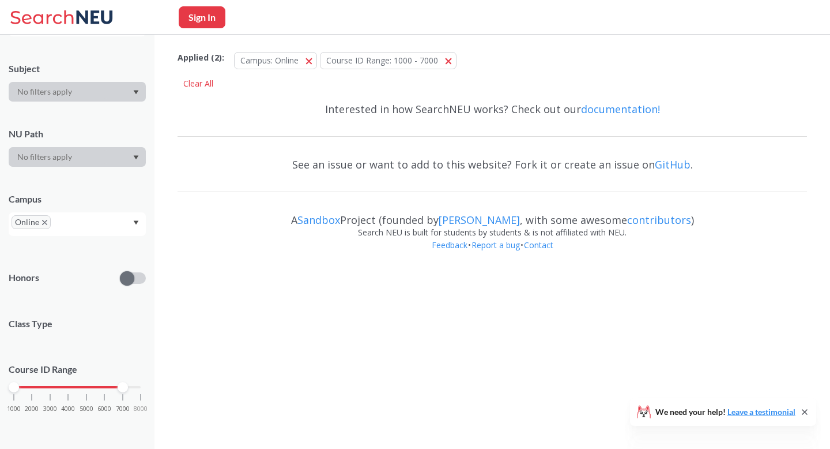
scroll to position [212, 0]
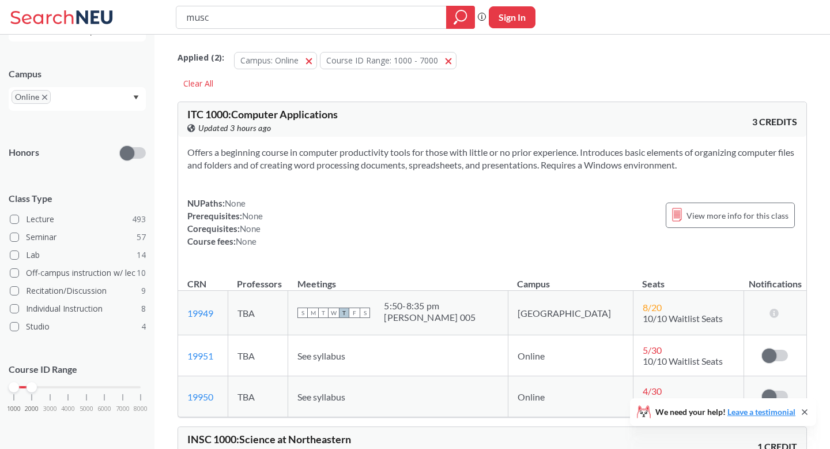
drag, startPoint x: 124, startPoint y: 387, endPoint x: 33, endPoint y: 391, distance: 90.6
click at [33, 391] on div "1000 2000 3000 4000 5000 6000 7000 8000" at bounding box center [77, 409] width 137 height 52
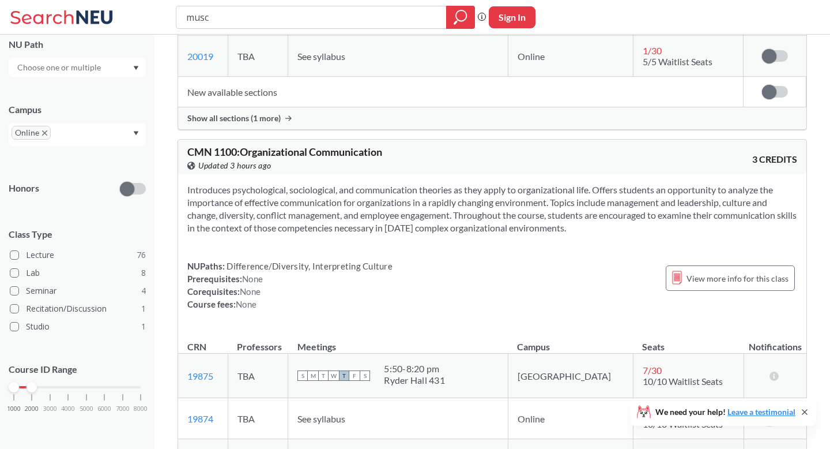
scroll to position [4417, 0]
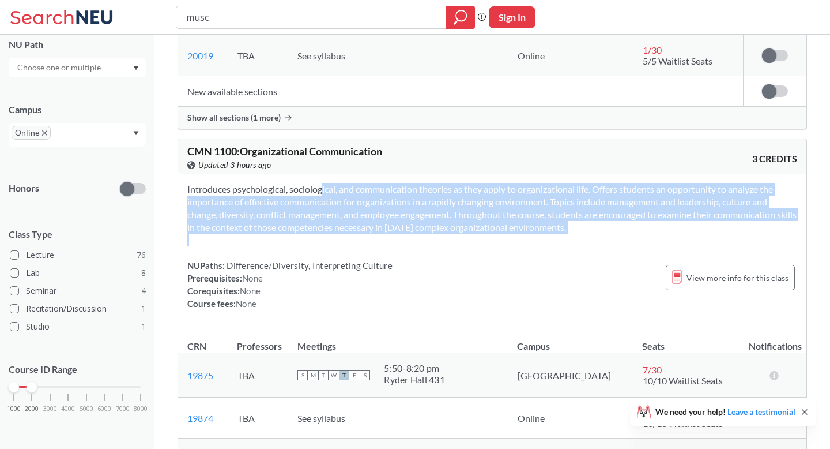
drag, startPoint x: 302, startPoint y: 170, endPoint x: 314, endPoint y: 238, distance: 69.1
click at [314, 238] on div "Introduces psychological, sociological, and communication theories as they appl…" at bounding box center [492, 251] width 628 height 155
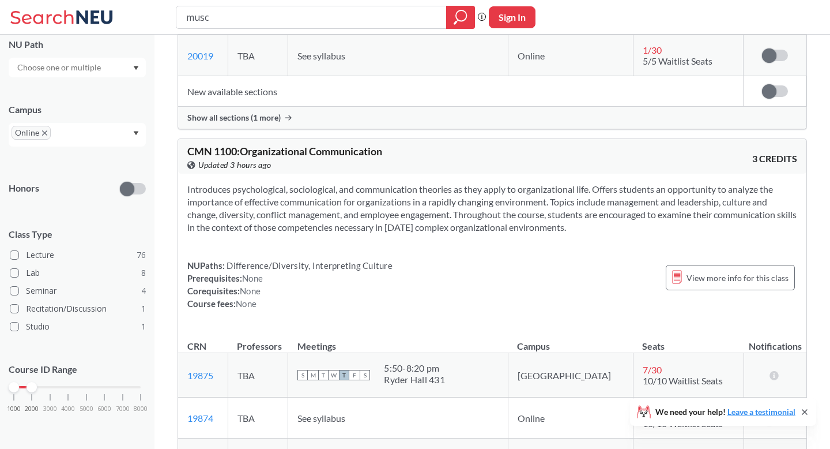
click at [314, 259] on div "NUPaths: Difference/Diversity, Interpreting Culture Prerequisites: None Corequi…" at bounding box center [289, 284] width 205 height 51
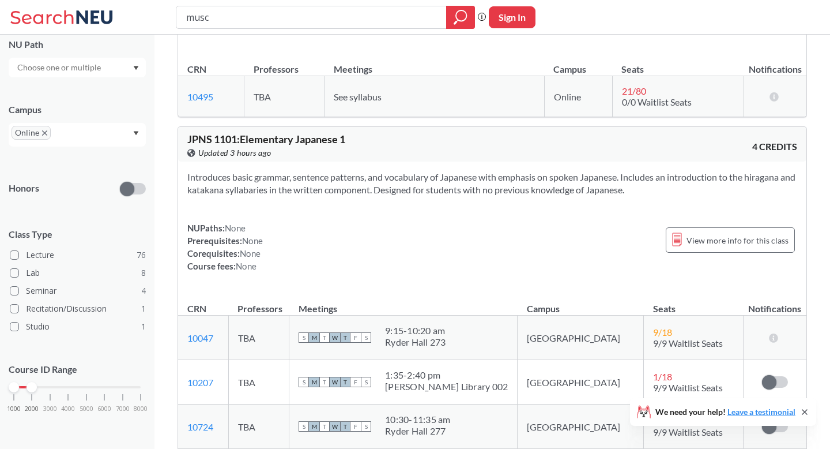
scroll to position [7338, 0]
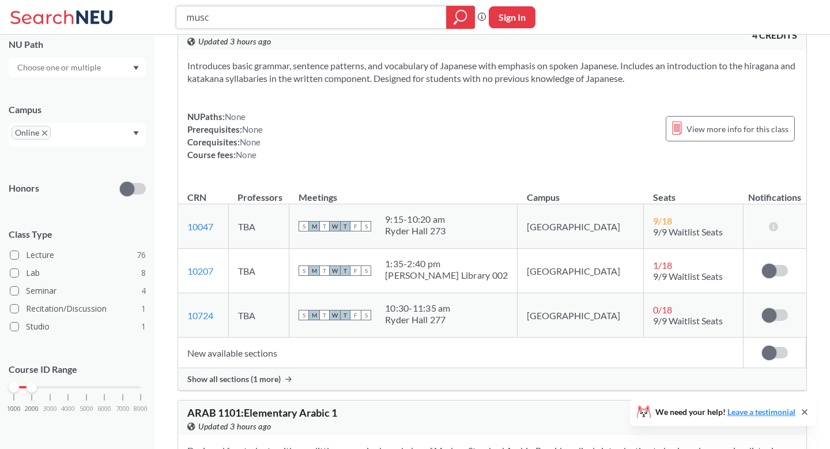
click at [262, 25] on input "musc" at bounding box center [311, 17] width 253 height 20
click at [261, 25] on input "c" at bounding box center [311, 17] width 253 height 20
type input "caep"
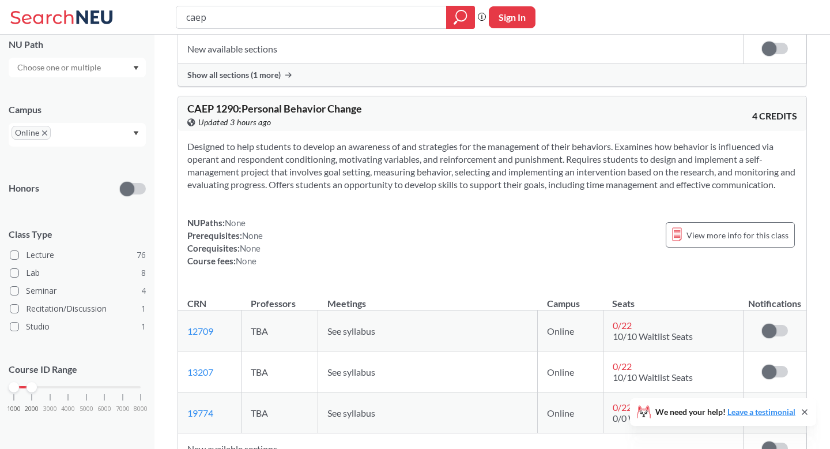
scroll to position [420, 0]
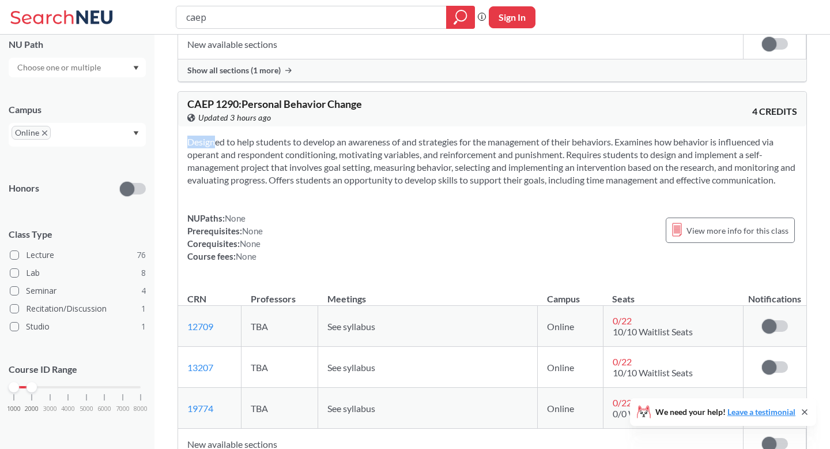
drag, startPoint x: 191, startPoint y: 137, endPoint x: 275, endPoint y: 202, distance: 106.4
click at [275, 202] on div "Designed to help students to develop an awareness of and strategies for the man…" at bounding box center [492, 203] width 628 height 155
click at [284, 280] on div "Designed to help students to develop an awareness of and strategies for the man…" at bounding box center [492, 203] width 628 height 155
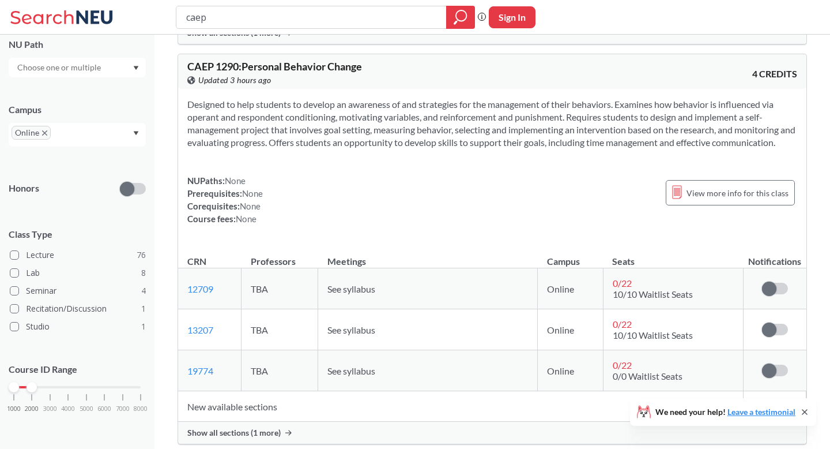
scroll to position [450, 0]
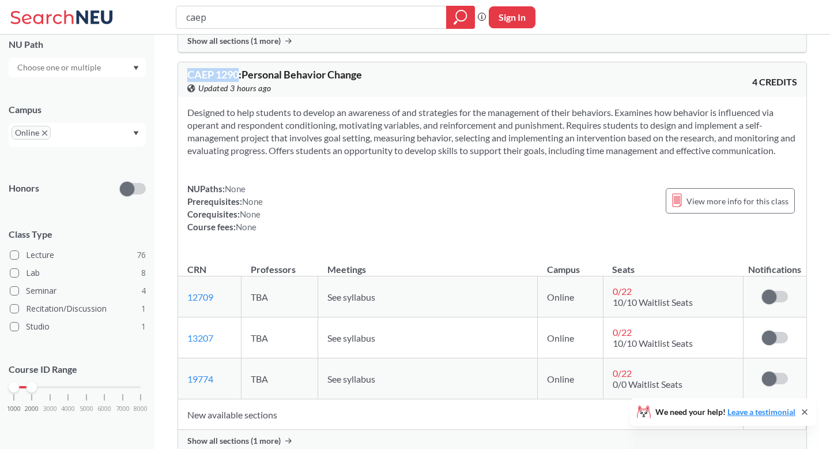
drag, startPoint x: 182, startPoint y: 76, endPoint x: 239, endPoint y: 76, distance: 57.7
click at [239, 76] on div "CAEP 1290 : Personal Behavior Change View this course on Banner. Updated 3 hour…" at bounding box center [492, 79] width 628 height 35
copy span "CAEP 1290"
